Goal: Task Accomplishment & Management: Use online tool/utility

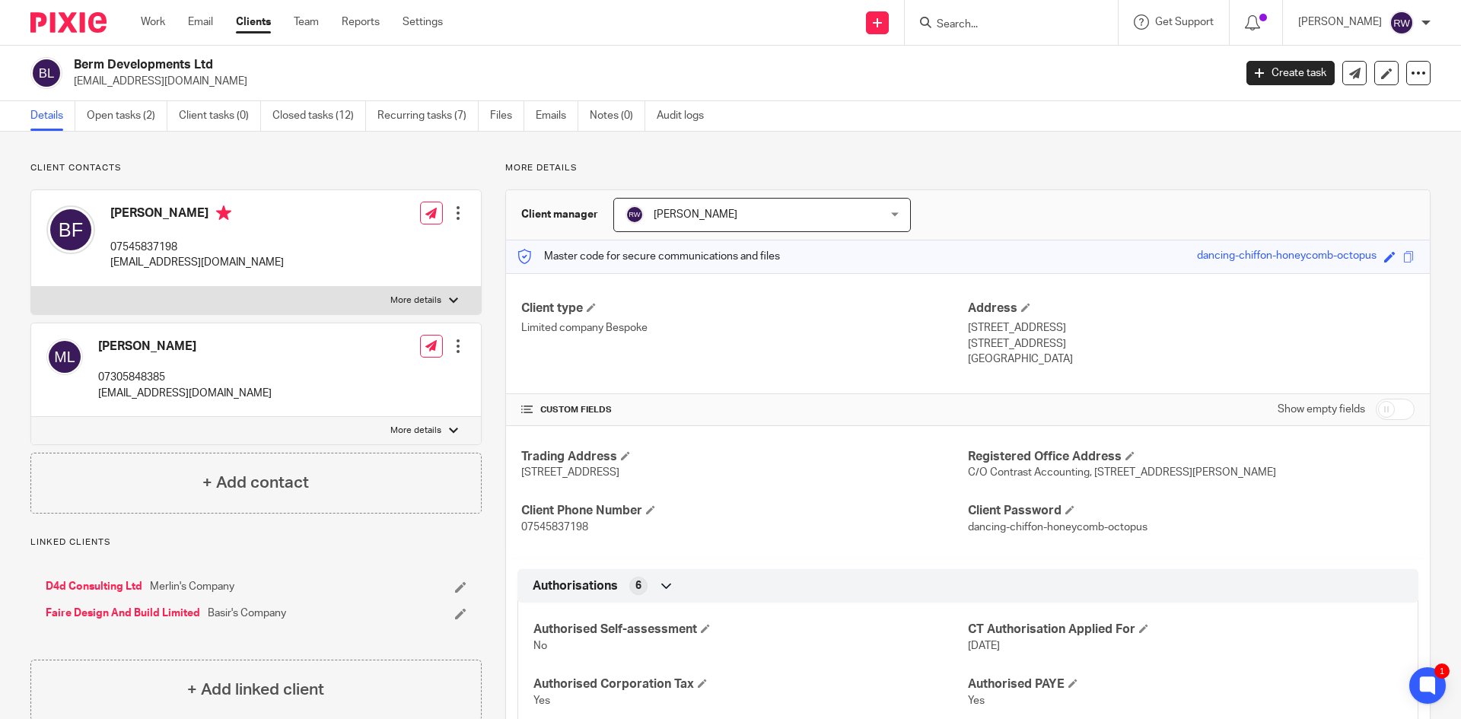
click at [987, 19] on input "Search" at bounding box center [1003, 25] width 137 height 14
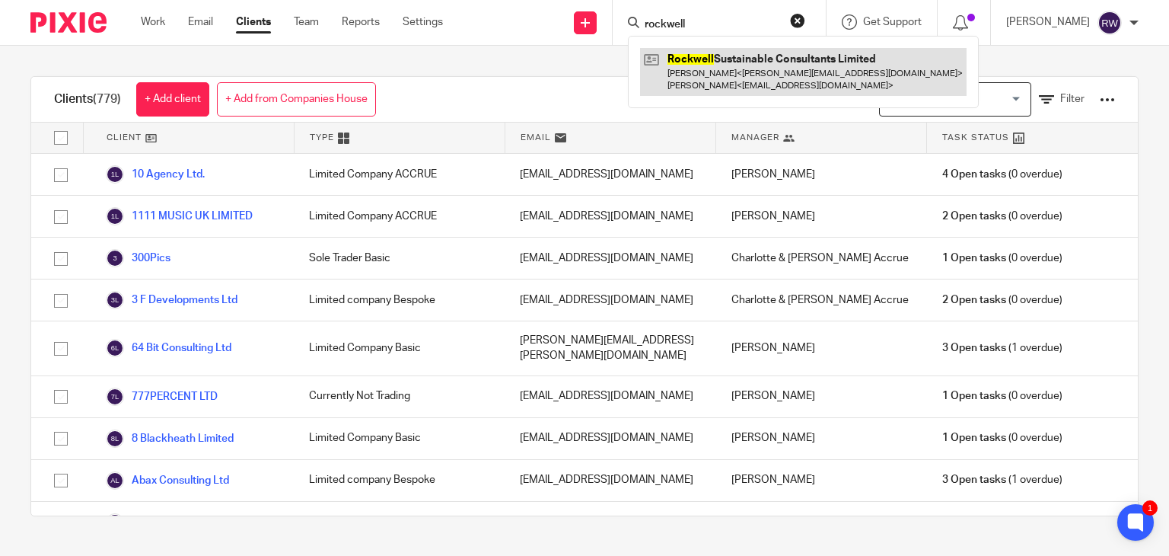
type input "rockwell"
click at [724, 59] on link at bounding box center [803, 71] width 327 height 47
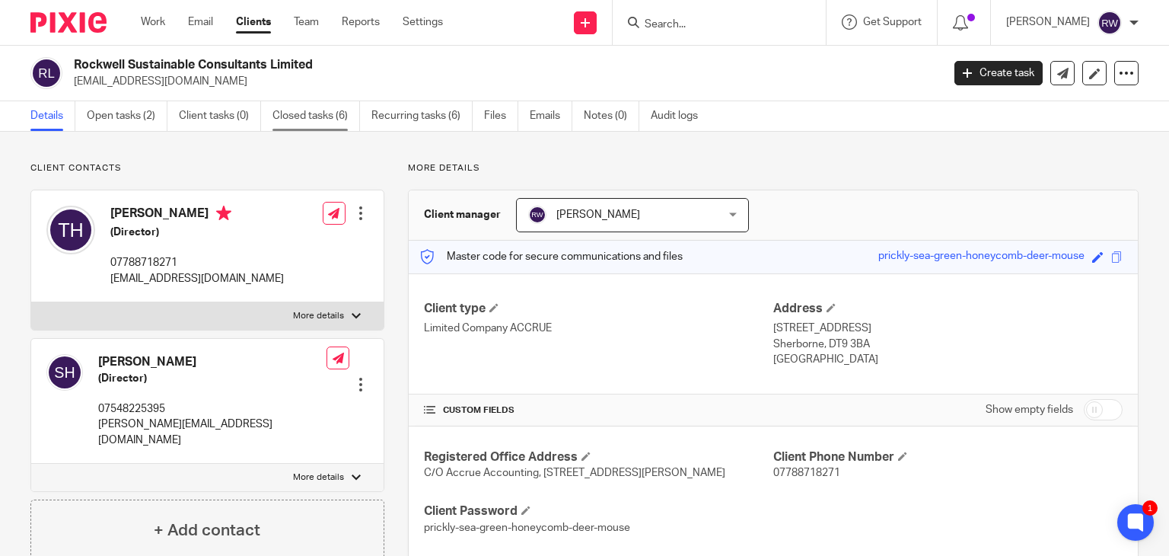
click at [307, 122] on link "Closed tasks (6)" at bounding box center [316, 116] width 88 height 30
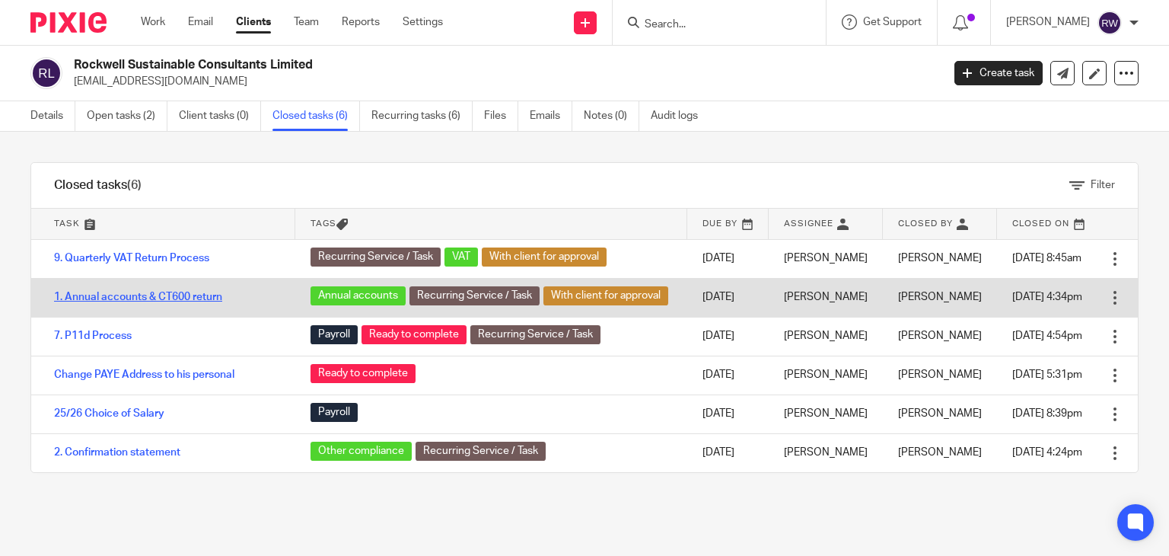
click at [169, 295] on link "1. Annual accounts & CT600 return" at bounding box center [138, 297] width 168 height 11
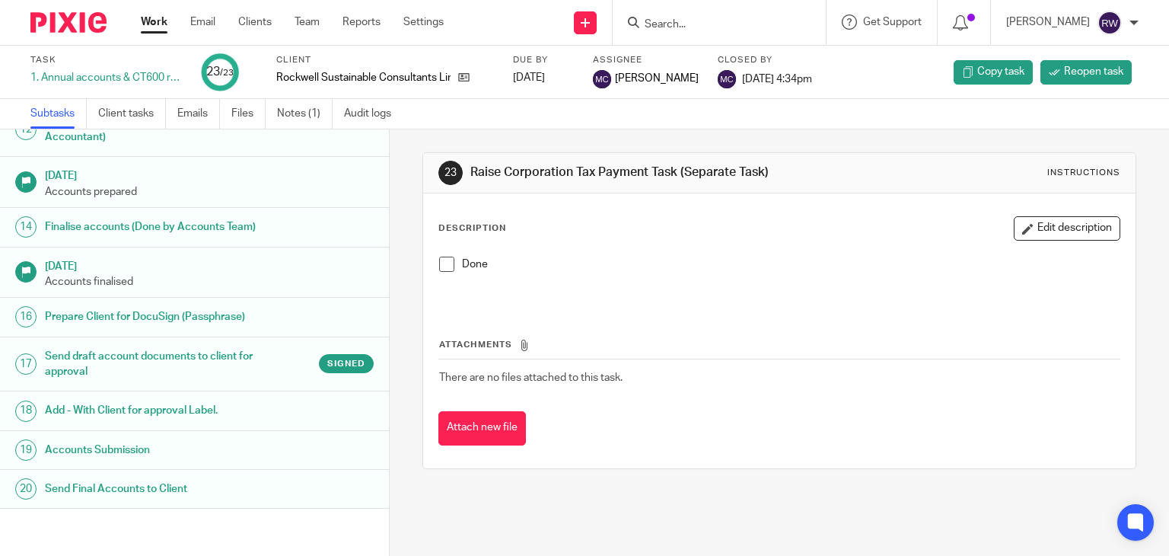
scroll to position [533, 0]
click at [195, 369] on h1 "Send draft account documents to client for approval" at bounding box center [154, 362] width 219 height 39
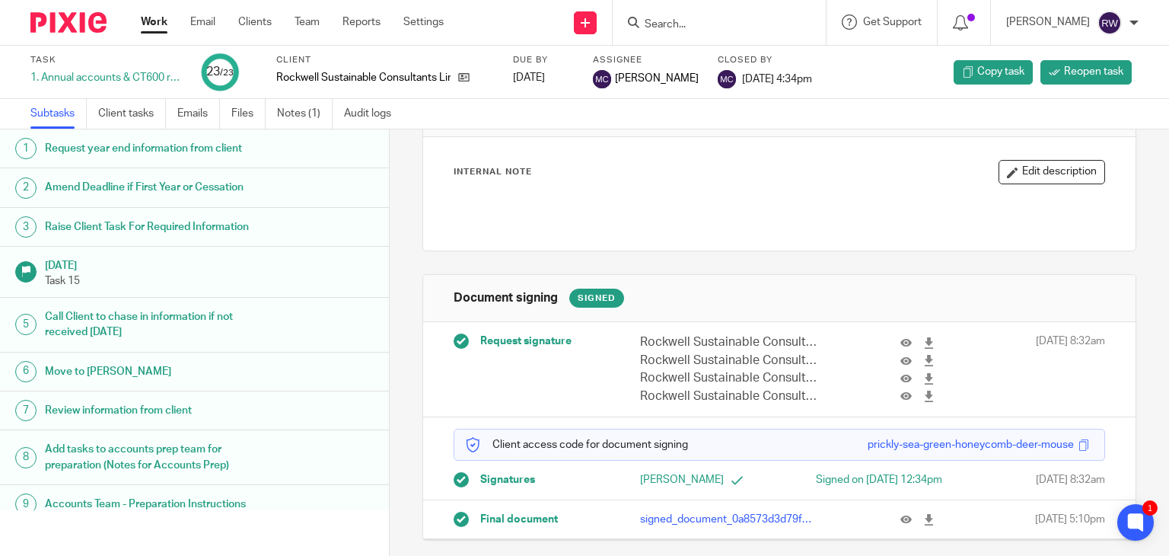
scroll to position [85, 0]
click at [900, 337] on icon at bounding box center [905, 342] width 11 height 11
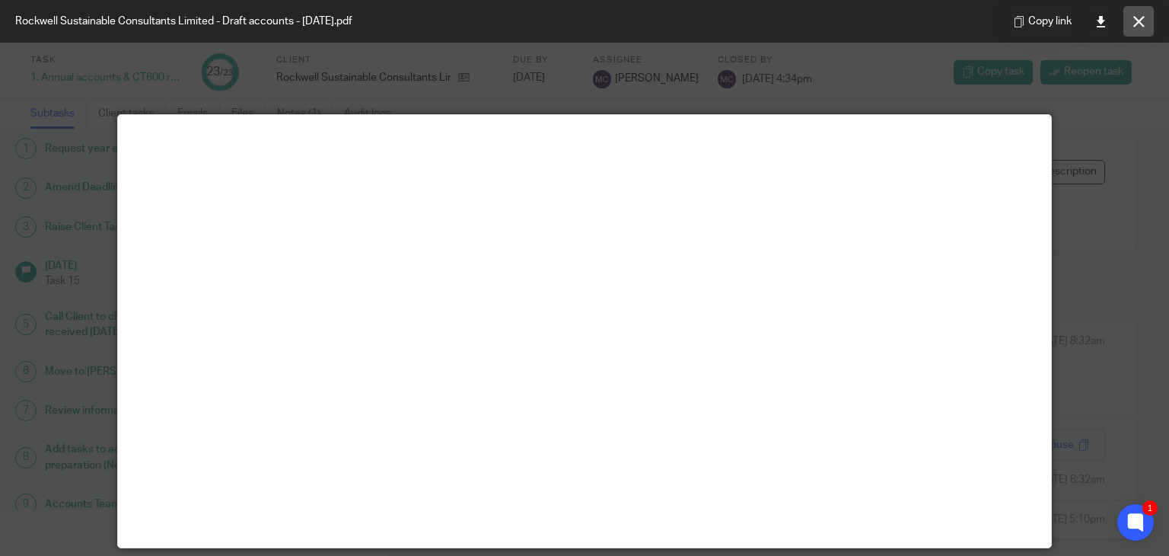
click at [1139, 19] on icon at bounding box center [1138, 21] width 11 height 11
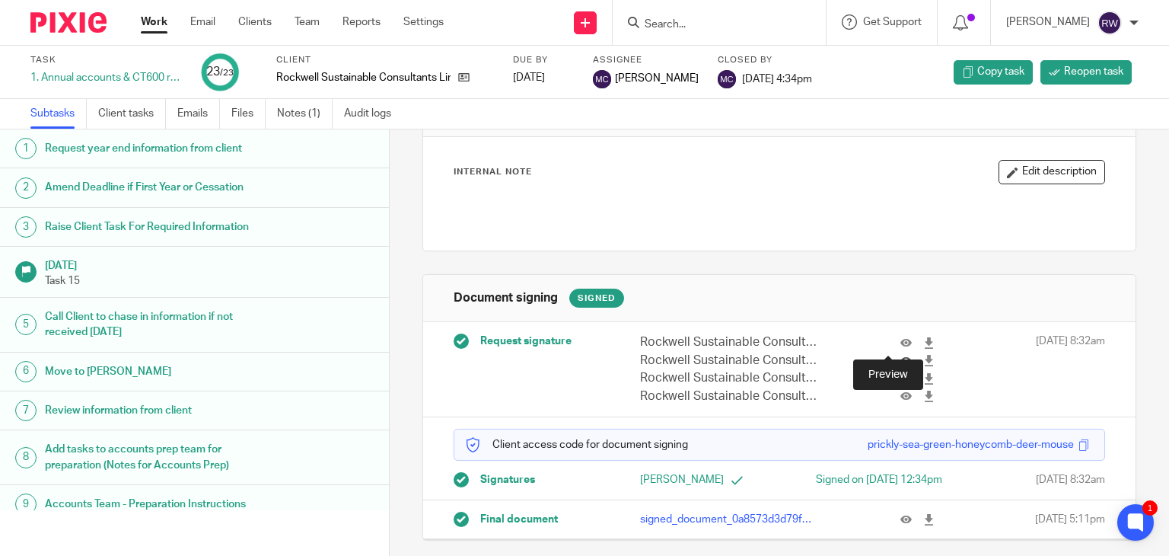
click at [900, 355] on icon at bounding box center [905, 360] width 11 height 11
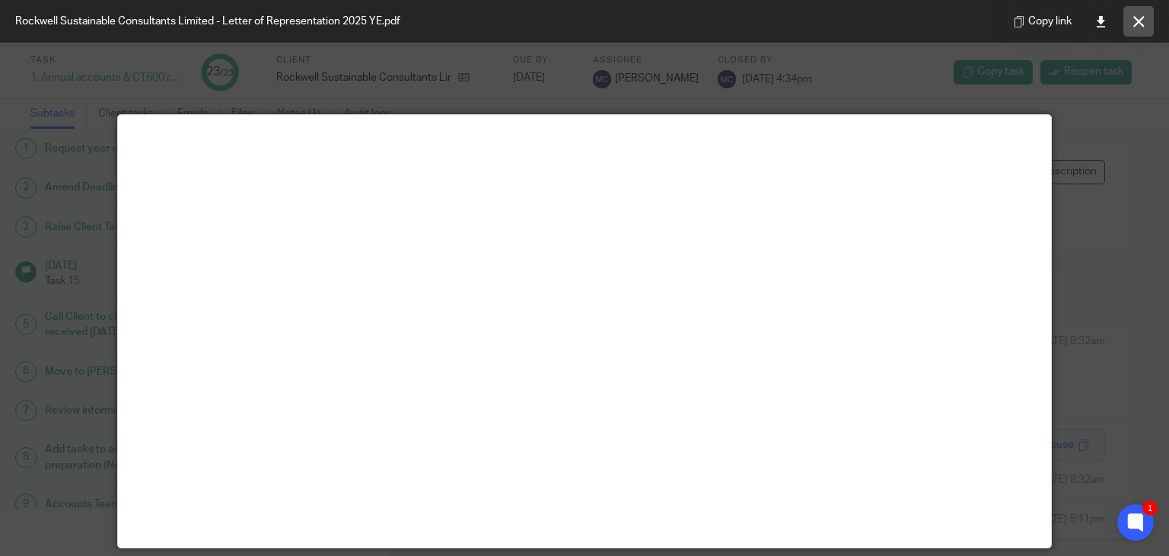
click at [1136, 18] on icon at bounding box center [1138, 21] width 11 height 11
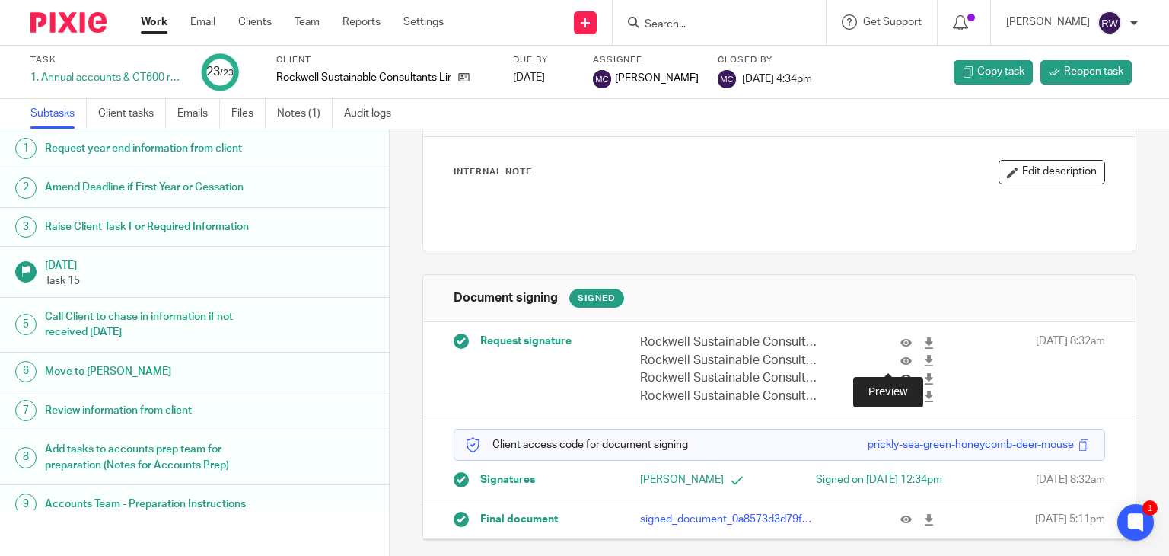
click at [900, 373] on icon at bounding box center [905, 378] width 11 height 11
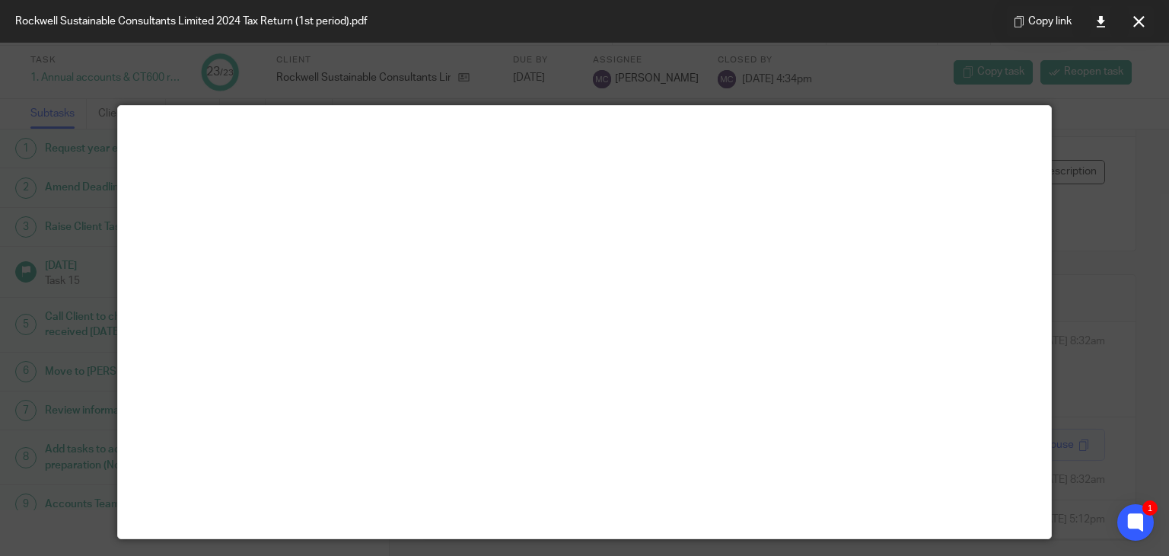
scroll to position [0, 0]
